Goal: Task Accomplishment & Management: Complete application form

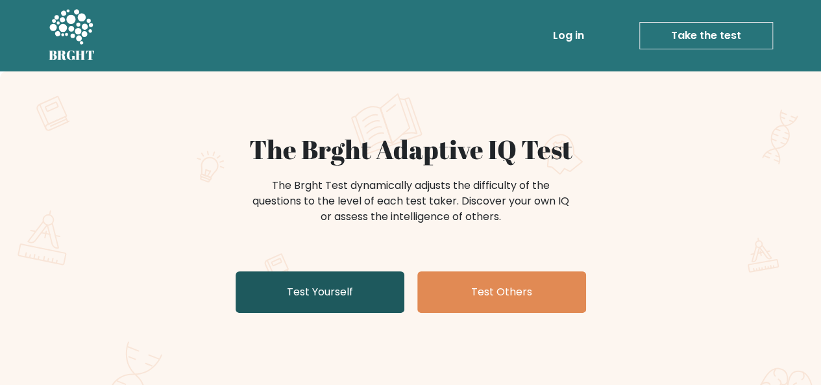
click at [332, 288] on link "Test Yourself" at bounding box center [320, 292] width 169 height 42
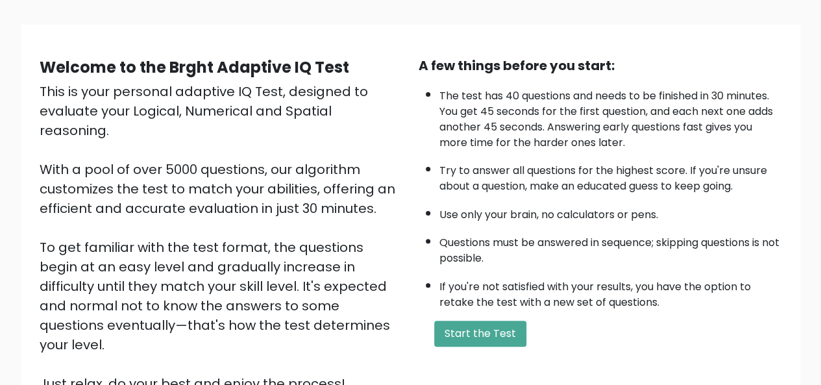
scroll to position [104, 0]
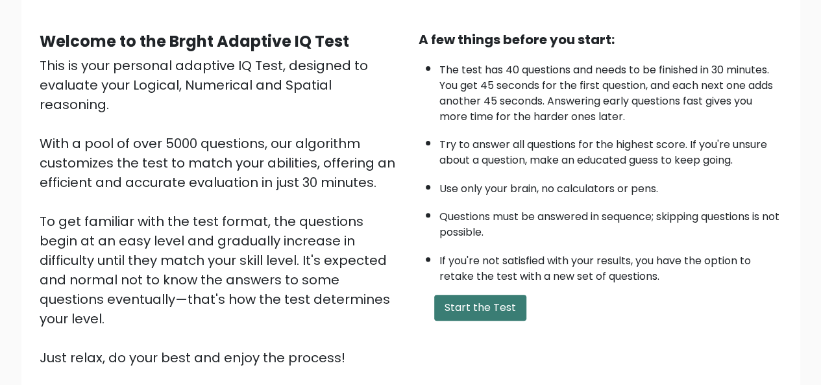
click at [489, 303] on button "Start the Test" at bounding box center [480, 308] width 92 height 26
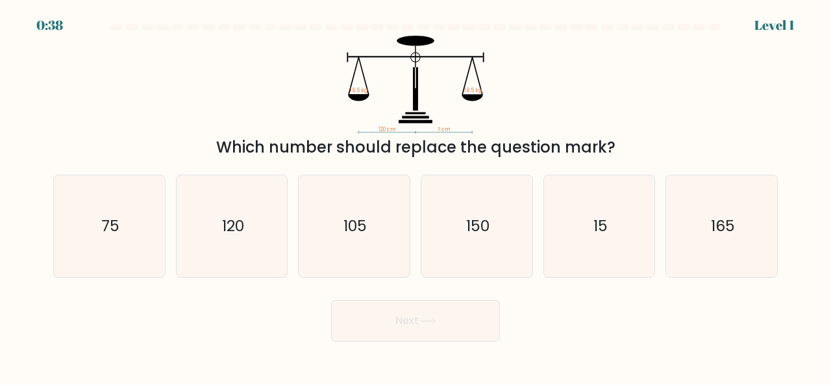
click at [393, 114] on icon "120 cm ? cm 18.5 kg 18.5 kg" at bounding box center [415, 85] width 389 height 98
click at [231, 236] on icon "120" at bounding box center [232, 226] width 102 height 102
click at [415, 196] on input "b. 120" at bounding box center [415, 194] width 1 height 3
radio input "true"
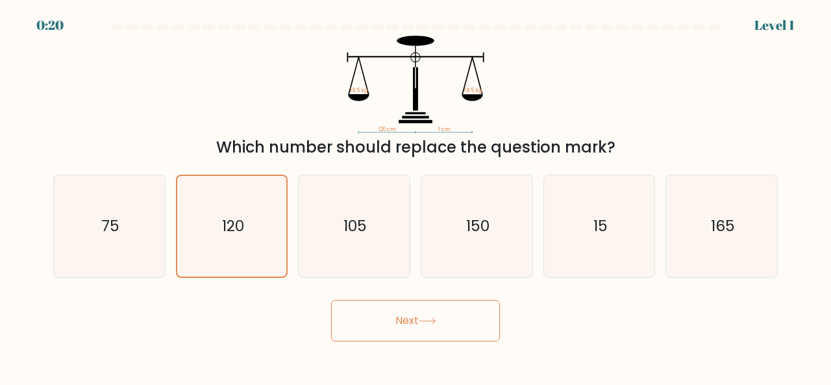
click at [397, 321] on button "Next" at bounding box center [415, 321] width 169 height 42
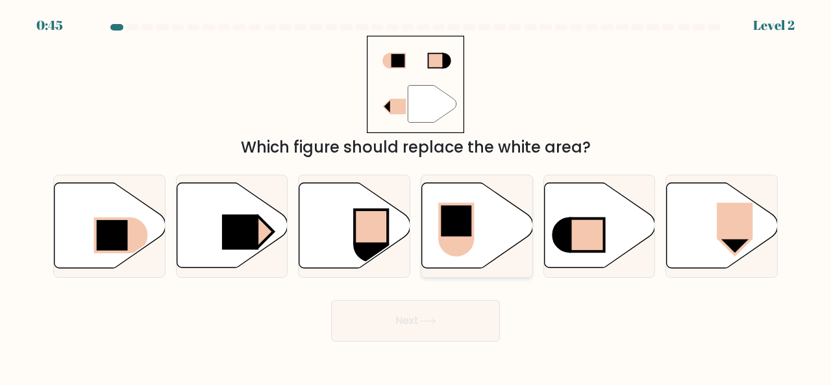
click at [464, 199] on icon at bounding box center [477, 225] width 111 height 85
click at [416, 196] on input "d." at bounding box center [415, 194] width 1 height 3
radio input "true"
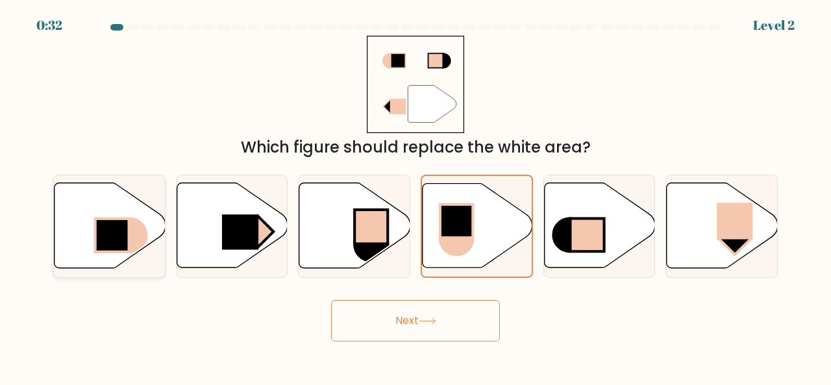
click at [75, 229] on icon at bounding box center [110, 225] width 111 height 85
click at [415, 196] on input "a." at bounding box center [415, 194] width 1 height 3
radio input "true"
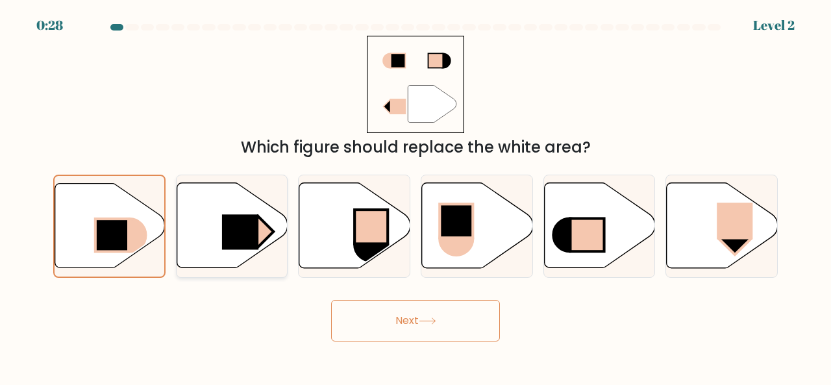
click at [206, 225] on icon at bounding box center [232, 225] width 111 height 85
click at [415, 196] on input "b." at bounding box center [415, 194] width 1 height 3
radio input "true"
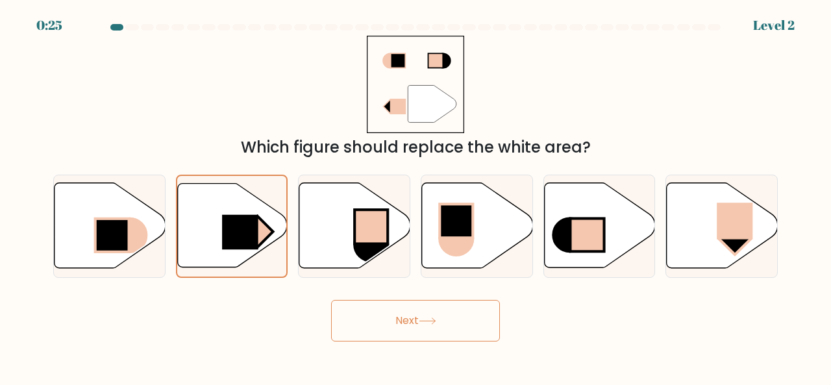
click at [410, 323] on button "Next" at bounding box center [415, 321] width 169 height 42
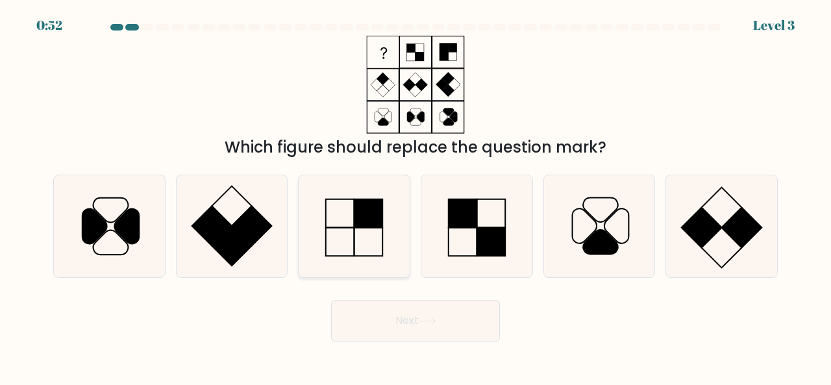
click at [342, 241] on icon at bounding box center [354, 226] width 102 height 102
click at [415, 196] on input "c." at bounding box center [415, 194] width 1 height 3
radio input "true"
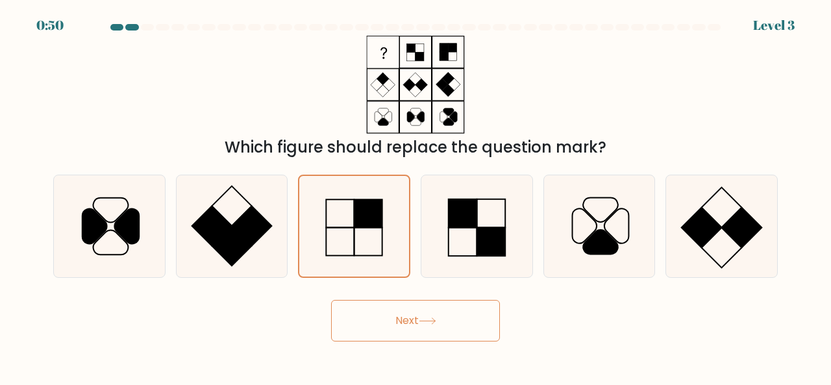
click at [392, 328] on button "Next" at bounding box center [415, 321] width 169 height 42
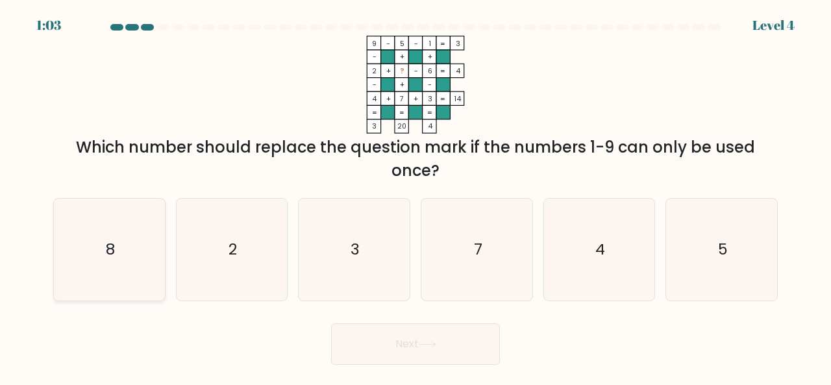
click at [151, 246] on icon "8" at bounding box center [109, 250] width 102 height 102
click at [415, 196] on input "a. 8" at bounding box center [415, 194] width 1 height 3
radio input "true"
click at [439, 339] on button "Next" at bounding box center [415, 344] width 169 height 42
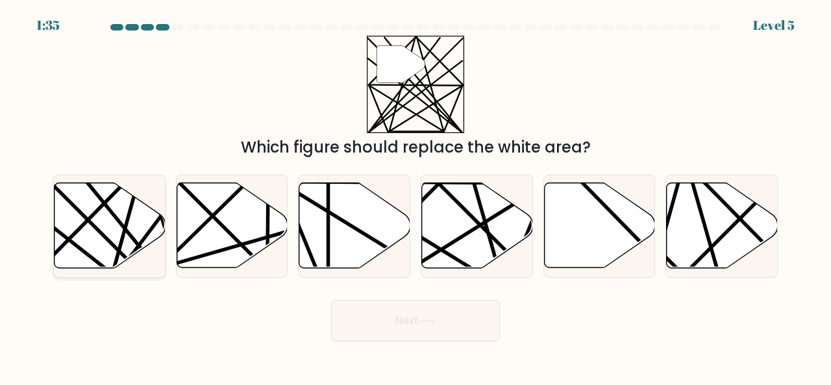
click at [112, 219] on icon at bounding box center [110, 225] width 111 height 85
click at [415, 196] on input "a." at bounding box center [415, 194] width 1 height 3
radio input "true"
click at [426, 329] on button "Next" at bounding box center [415, 321] width 169 height 42
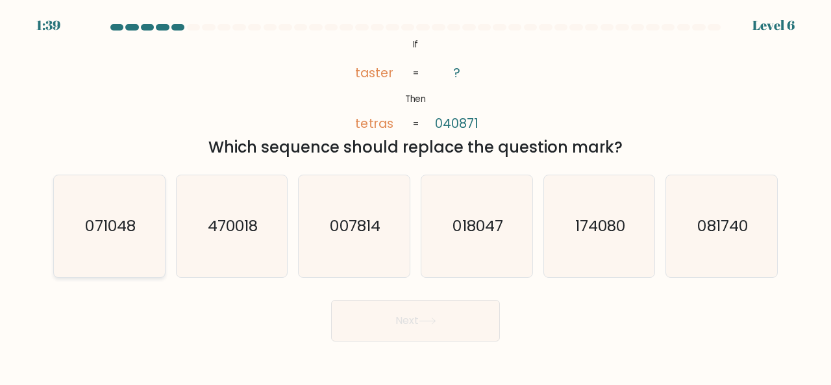
click at [103, 221] on text "071048" at bounding box center [110, 225] width 50 height 21
click at [415, 196] on input "a. 071048" at bounding box center [415, 194] width 1 height 3
radio input "true"
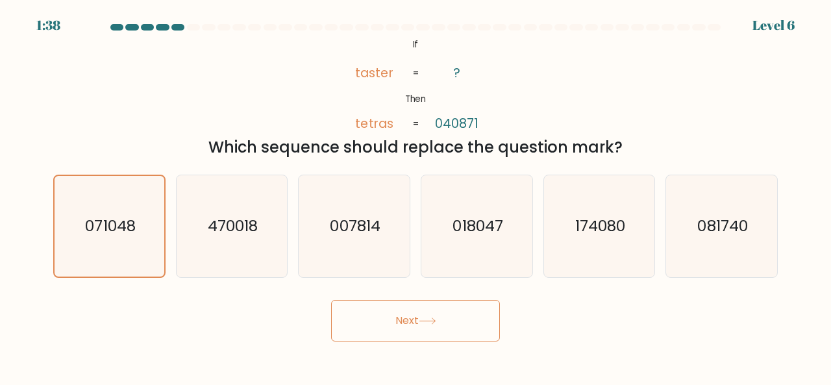
click at [427, 325] on button "Next" at bounding box center [415, 321] width 169 height 42
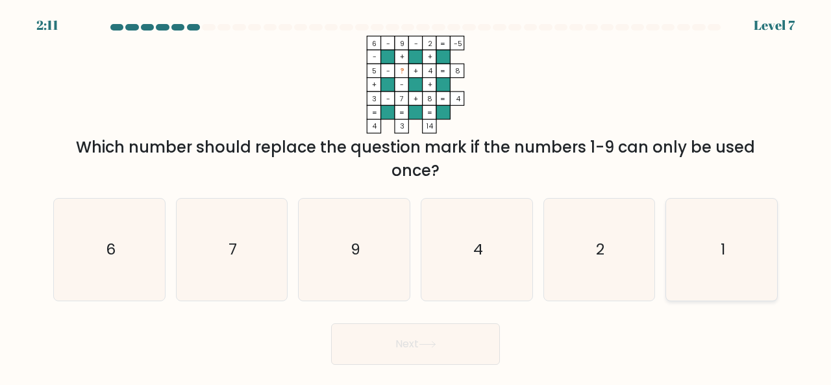
click at [714, 241] on icon "1" at bounding box center [722, 250] width 102 height 102
click at [416, 196] on input "f. 1" at bounding box center [415, 194] width 1 height 3
radio input "true"
click at [466, 346] on button "Next" at bounding box center [415, 344] width 169 height 42
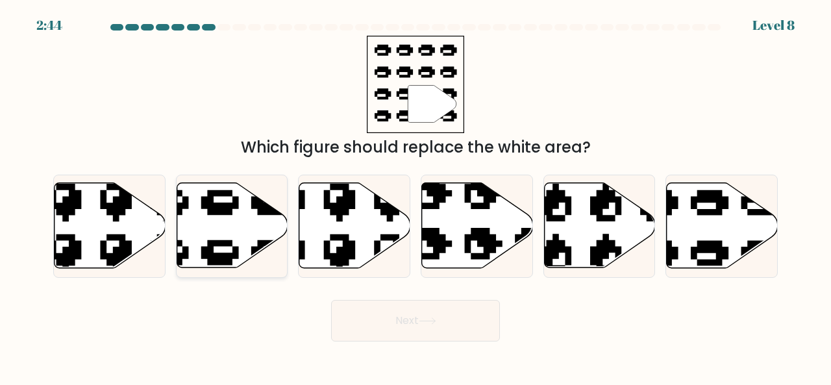
click at [245, 224] on icon at bounding box center [232, 225] width 111 height 85
click at [415, 196] on input "b." at bounding box center [415, 194] width 1 height 3
radio input "true"
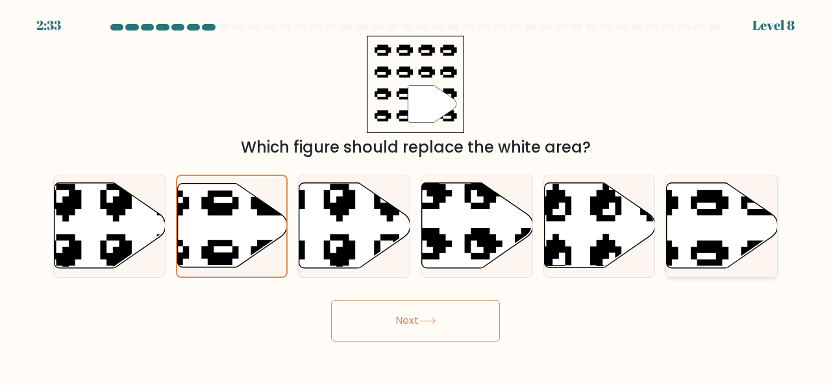
click at [723, 197] on icon at bounding box center [684, 178] width 188 height 176
click at [416, 196] on input "f." at bounding box center [415, 194] width 1 height 3
radio input "true"
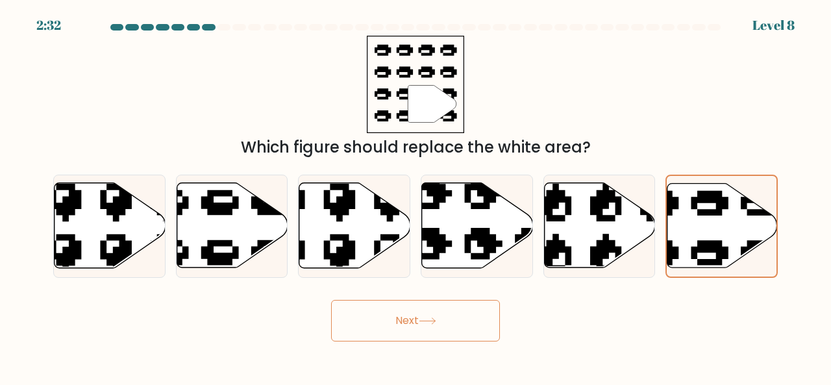
click at [467, 326] on button "Next" at bounding box center [415, 321] width 169 height 42
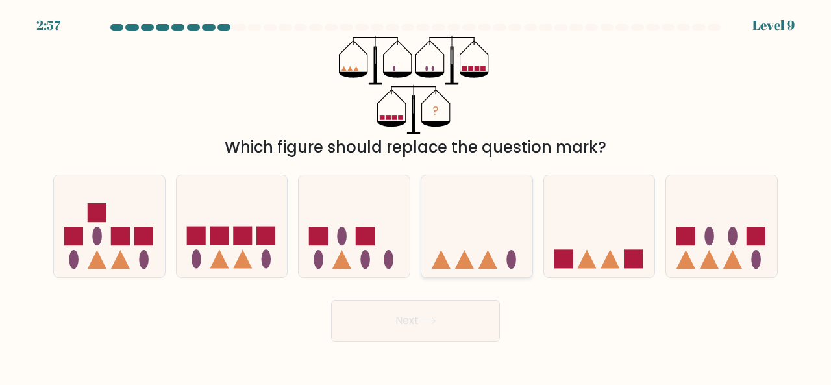
click at [453, 245] on icon at bounding box center [476, 226] width 111 height 92
click at [416, 196] on input "d." at bounding box center [415, 194] width 1 height 3
radio input "true"
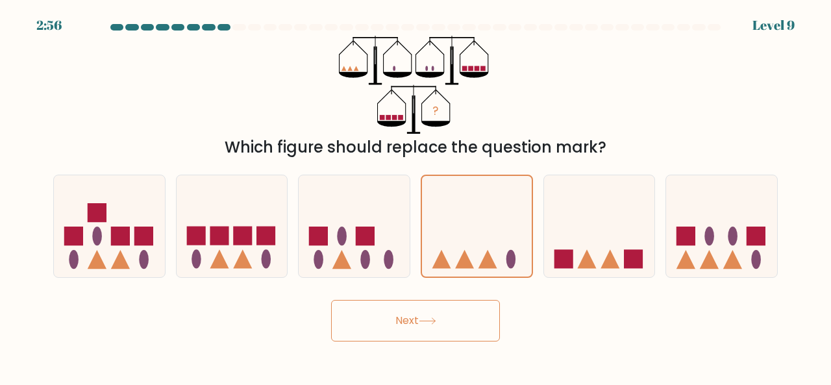
click at [434, 330] on button "Next" at bounding box center [415, 321] width 169 height 42
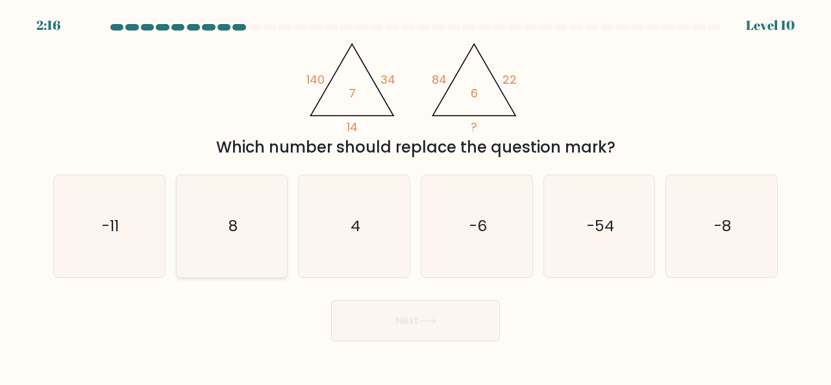
click at [223, 236] on icon "8" at bounding box center [232, 226] width 102 height 102
click at [415, 196] on input "b. 8" at bounding box center [415, 194] width 1 height 3
radio input "true"
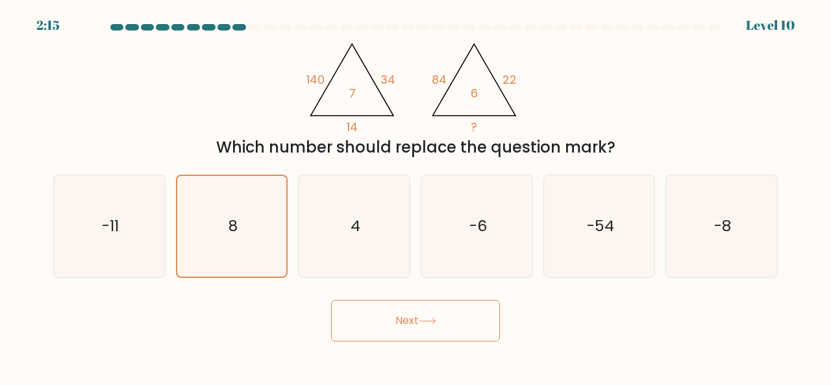
click at [399, 325] on button "Next" at bounding box center [415, 321] width 169 height 42
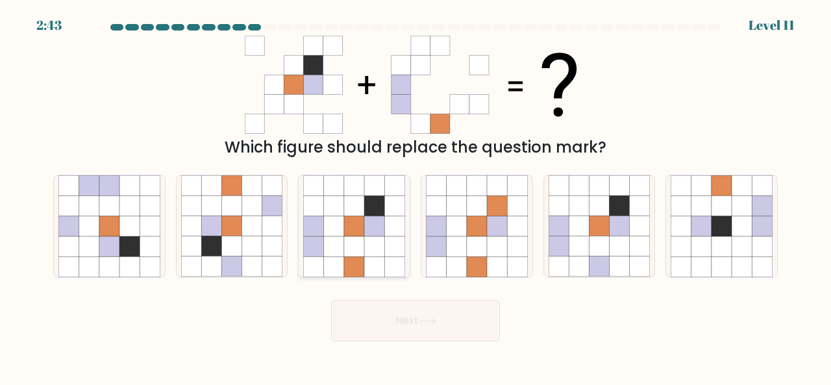
click at [363, 230] on icon at bounding box center [354, 226] width 20 height 20
click at [415, 196] on input "c." at bounding box center [415, 194] width 1 height 3
radio input "true"
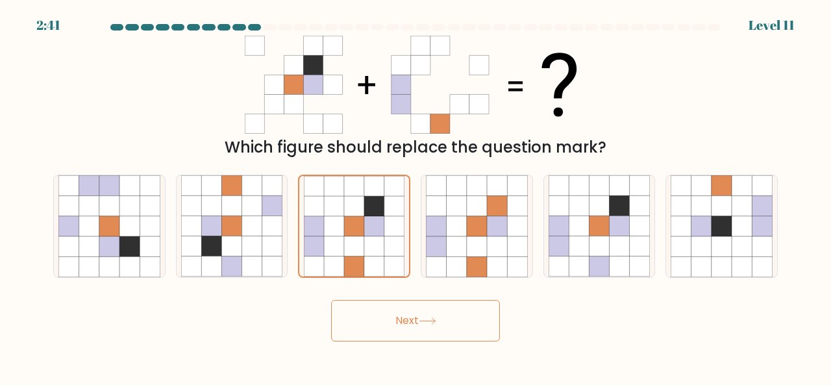
click at [449, 302] on button "Next" at bounding box center [415, 321] width 169 height 42
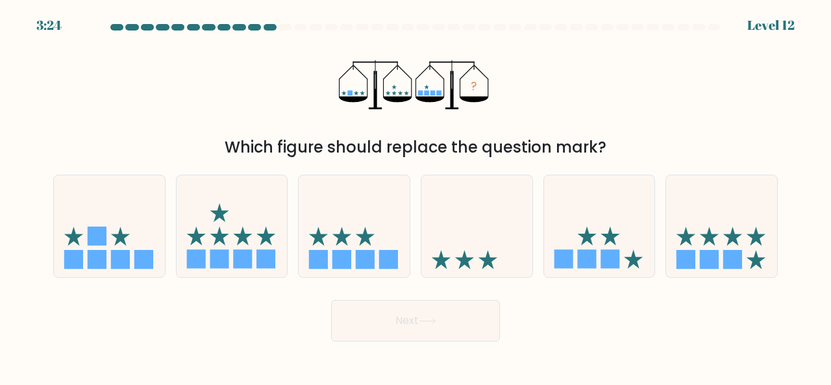
click at [452, 314] on button "Next" at bounding box center [415, 321] width 169 height 42
click at [627, 60] on div "? Which figure should replace the question mark?" at bounding box center [415, 97] width 740 height 123
